Goal: Information Seeking & Learning: Learn about a topic

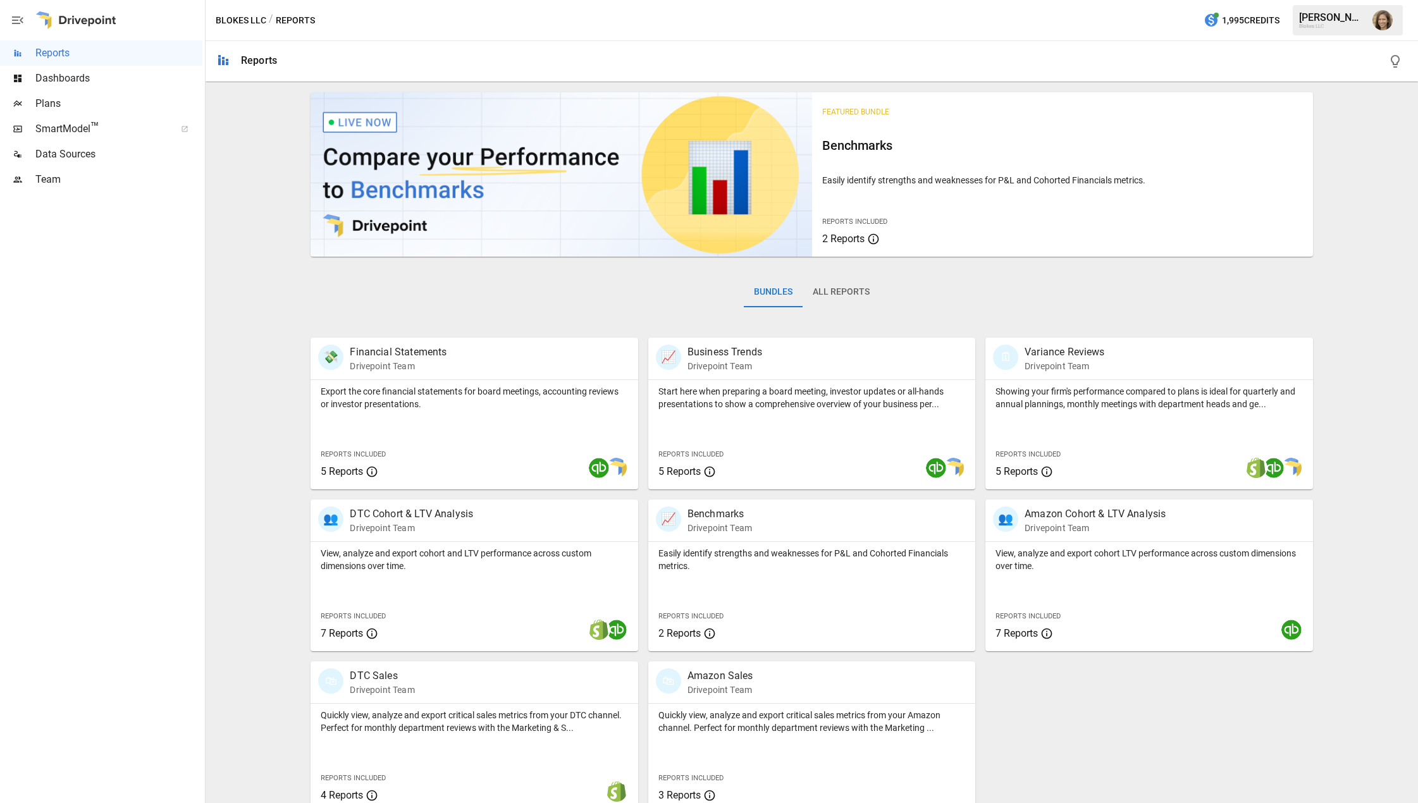
click at [216, 264] on div "Featured Bundle Benchmarks Easily identify strengths and weaknesses for P&L and…" at bounding box center [812, 450] width 1203 height 726
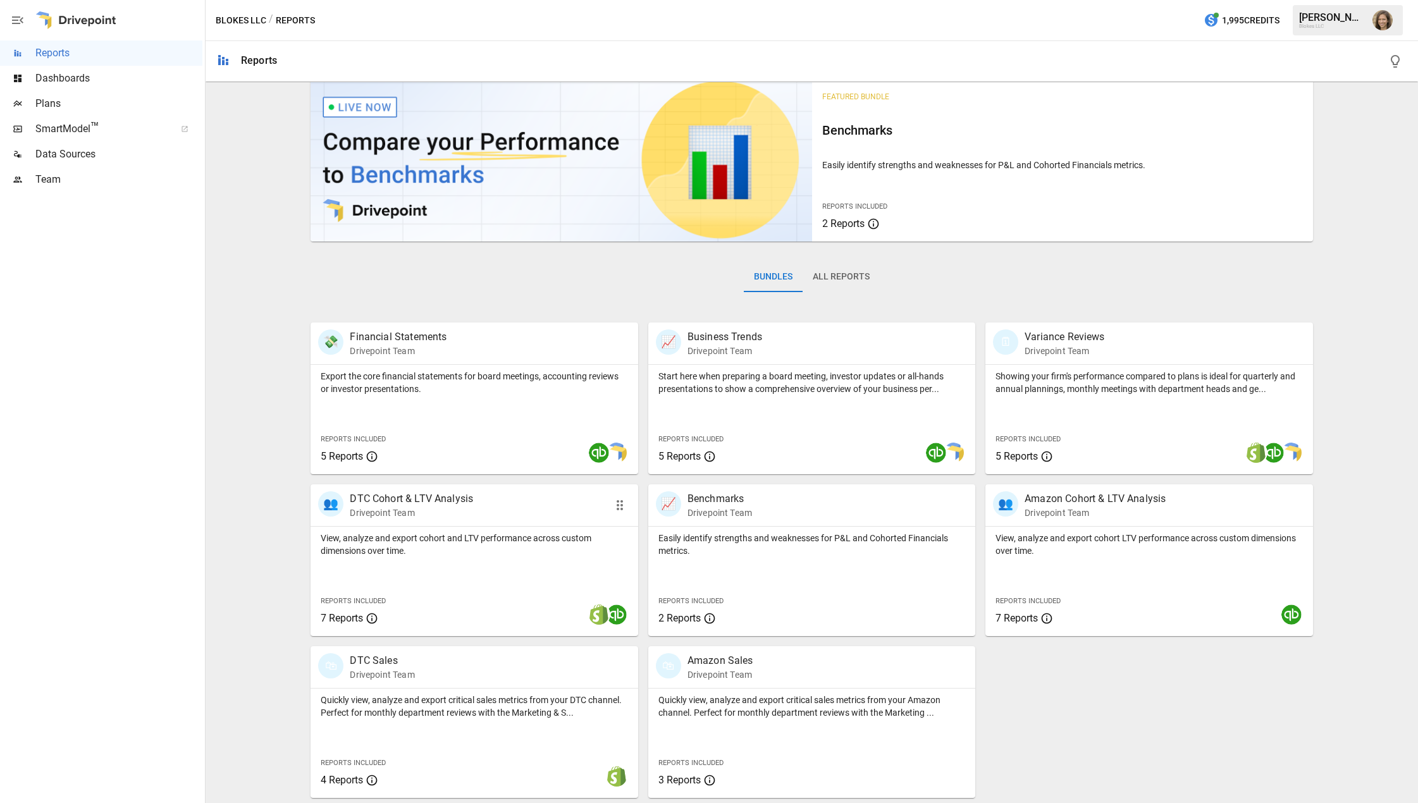
click at [473, 538] on p "View, analyze and export cohort and LTV performance across custom dimensions ov…" at bounding box center [474, 544] width 307 height 25
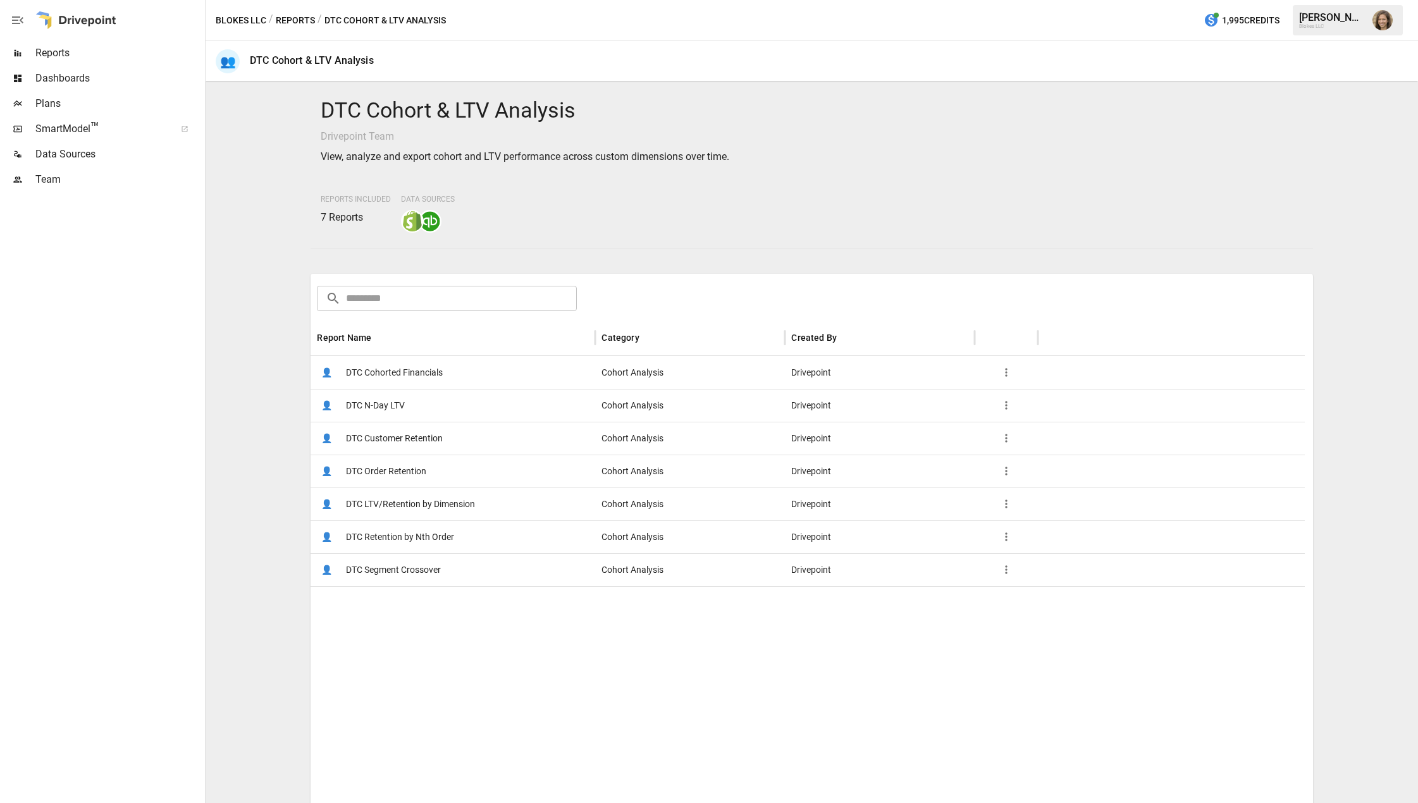
click at [244, 455] on div "DTC Cohort & LTV Analysis Drivepoint Team View, analyze and export cohort and L…" at bounding box center [812, 442] width 1203 height 711
click at [374, 373] on span "DTC Cohorted Financials" at bounding box center [394, 373] width 97 height 32
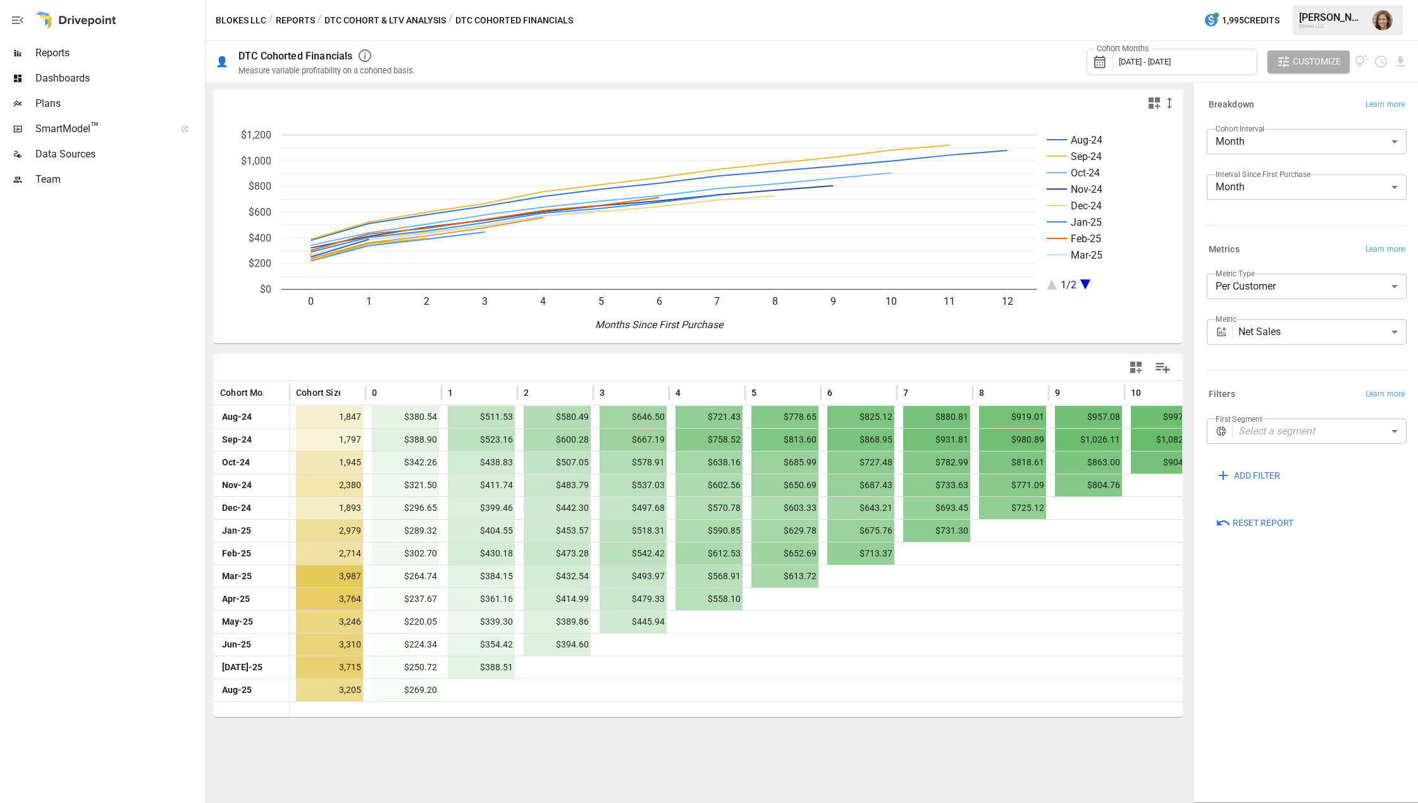
click at [1272, 0] on body "Reports Dashboards Plans SmartModel ™ Data Sources Team Blokes LLC / Reports / …" at bounding box center [709, 0] width 1418 height 0
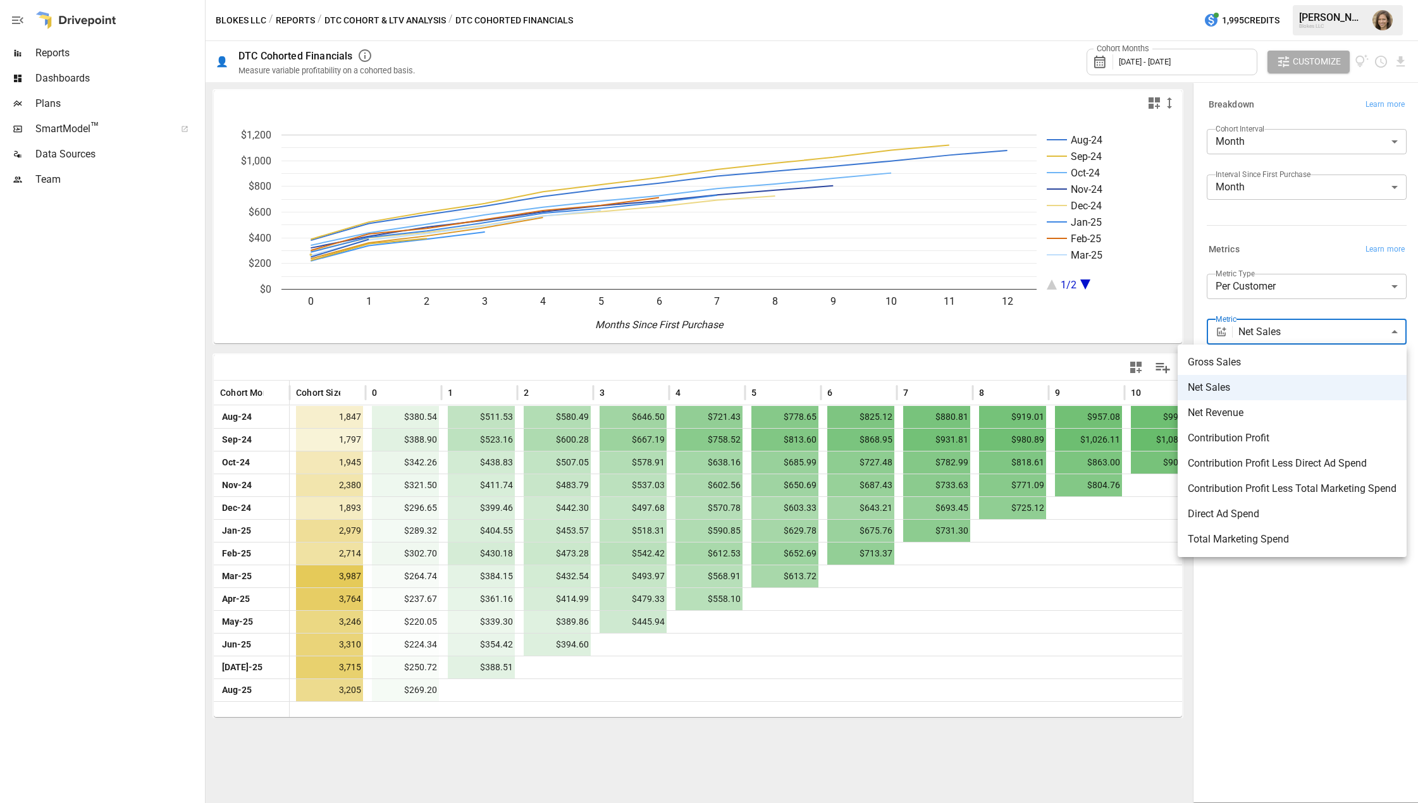
click at [1272, 333] on div at bounding box center [709, 401] width 1418 height 803
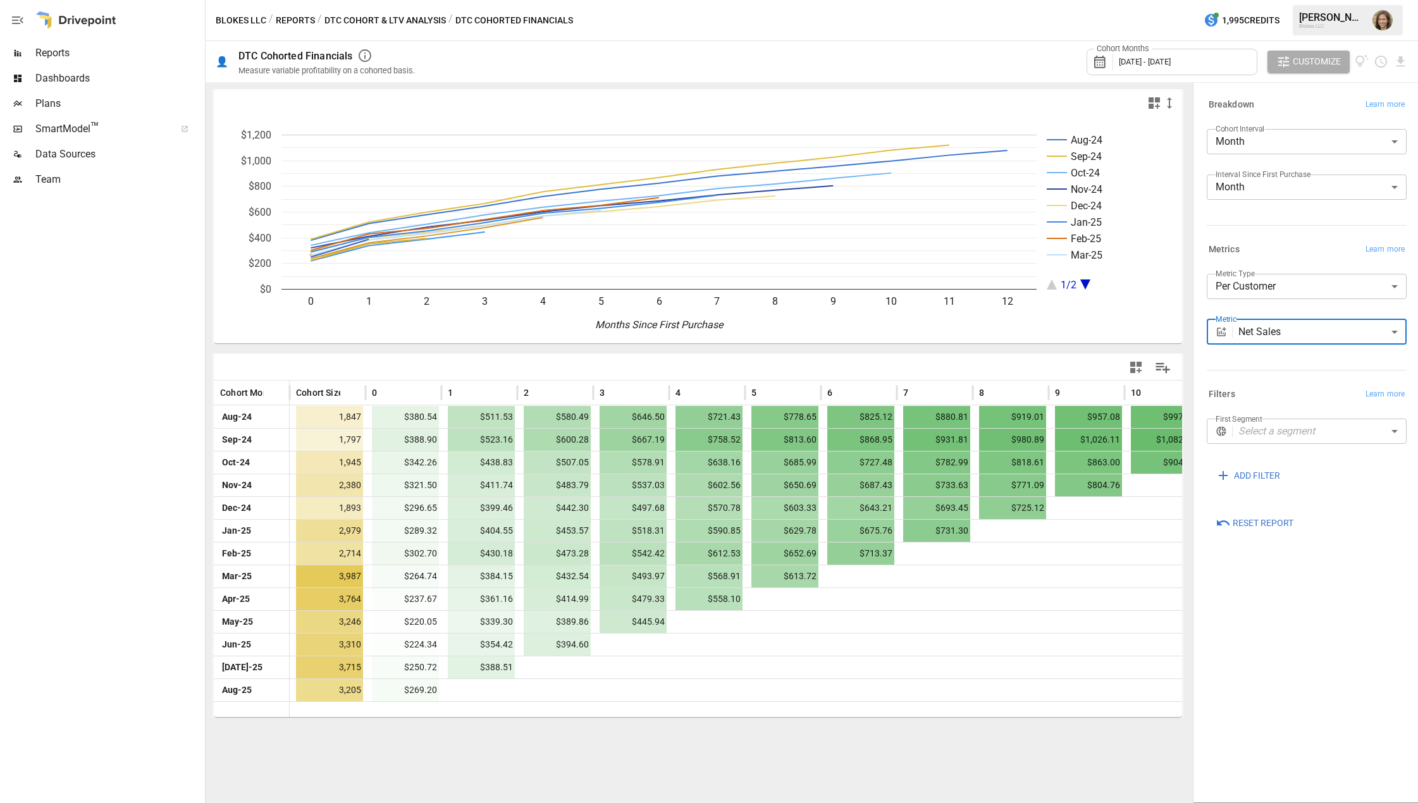
click at [1294, 299] on div "**********" at bounding box center [1307, 291] width 200 height 35
click at [1295, 0] on body "Reports Dashboards Plans SmartModel ™ Data Sources Team Blokes LLC / Reports / …" at bounding box center [709, 0] width 1418 height 0
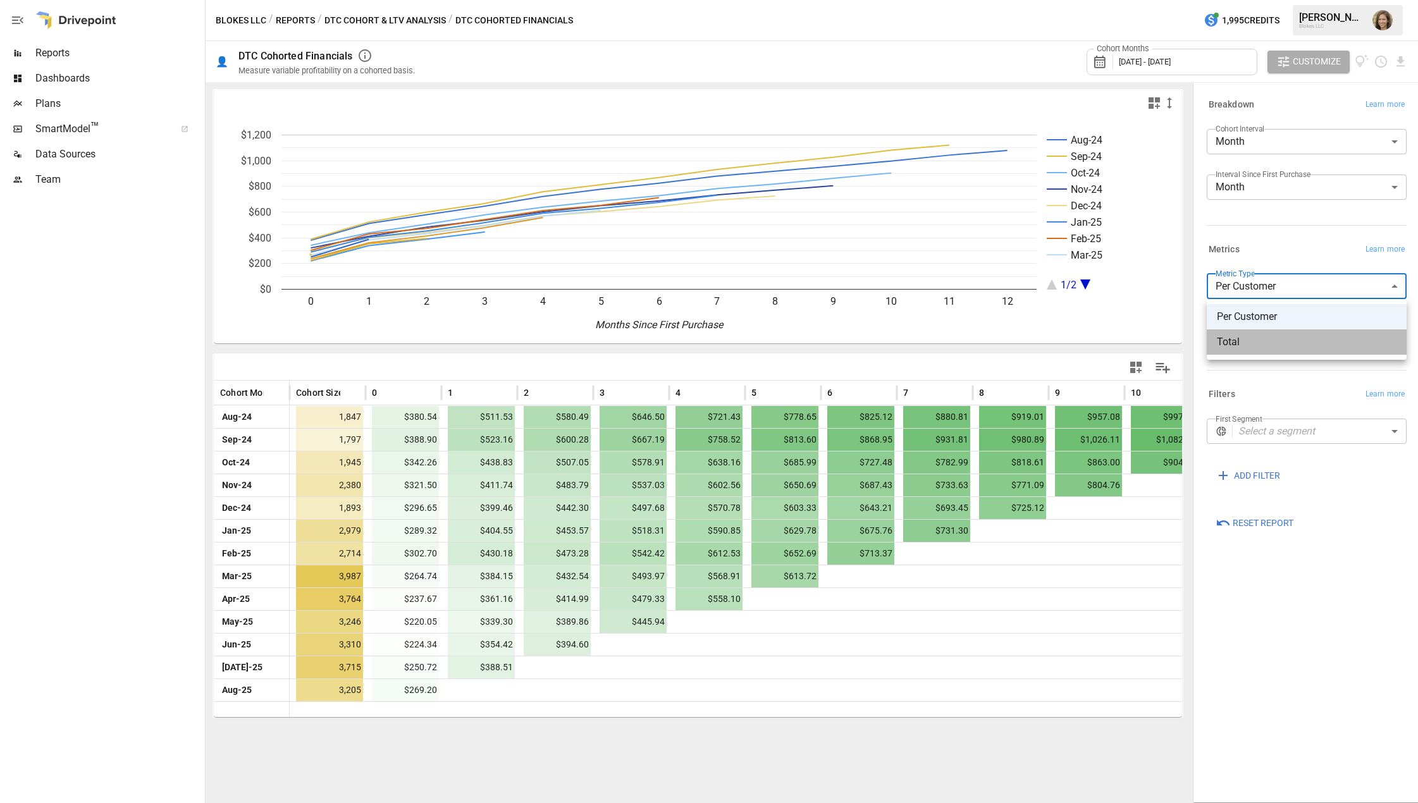
click at [1265, 331] on li "Total" at bounding box center [1307, 342] width 200 height 25
type input "*****"
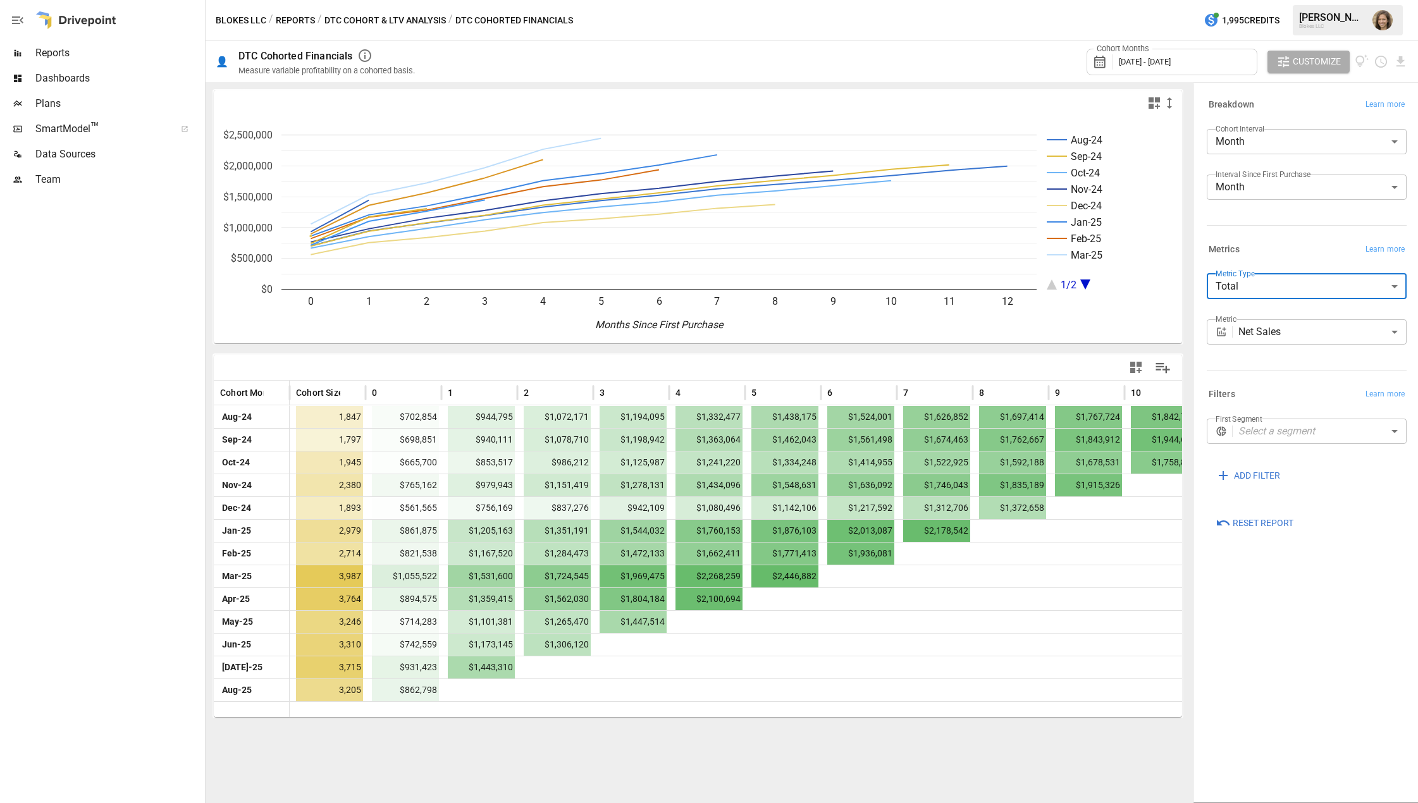
click at [566, 362] on div at bounding box center [698, 367] width 969 height 25
click at [55, 53] on span "Reports" at bounding box center [118, 53] width 167 height 15
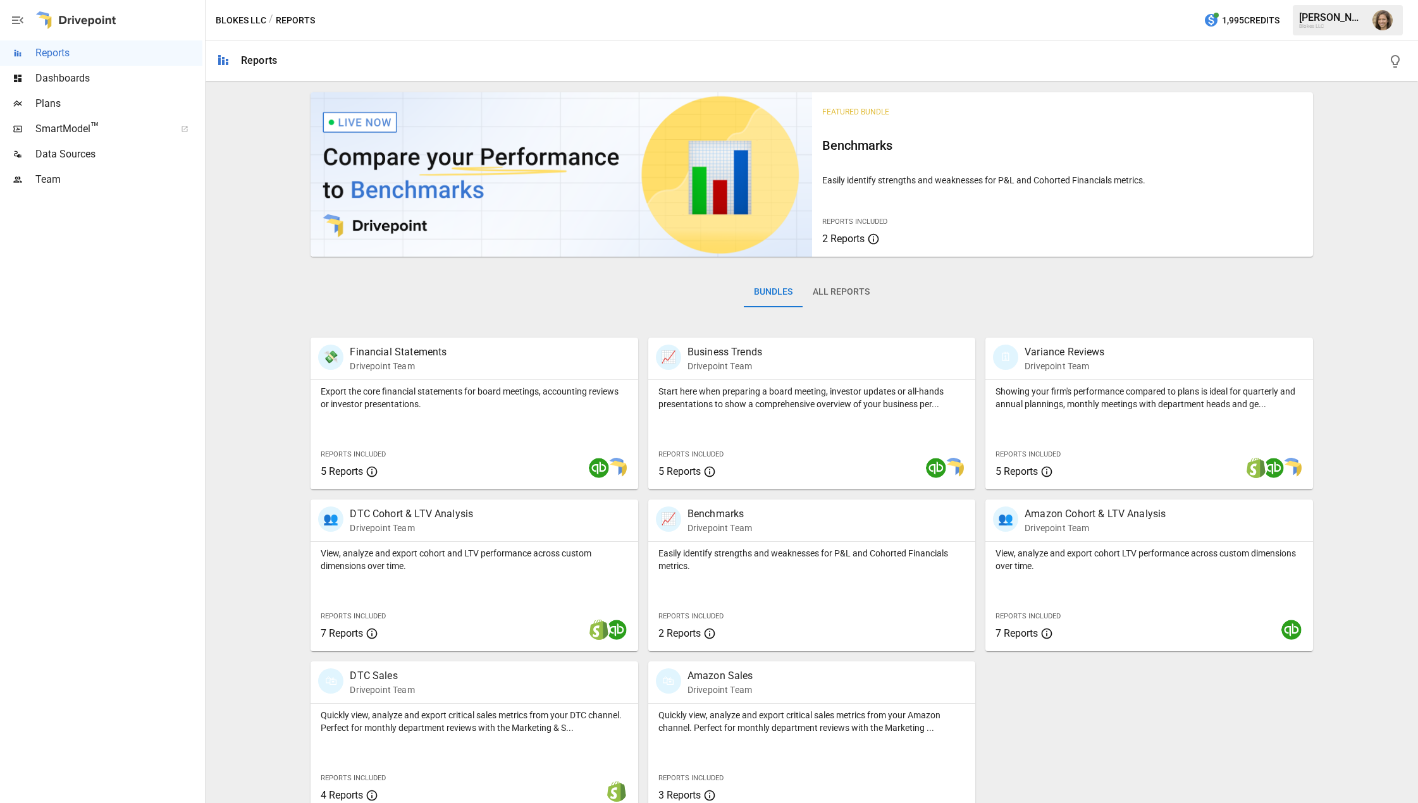
click at [228, 410] on div "Featured Bundle Benchmarks Easily identify strengths and weaknesses for P&L and…" at bounding box center [812, 450] width 1203 height 726
